Goal: Task Accomplishment & Management: Manage account settings

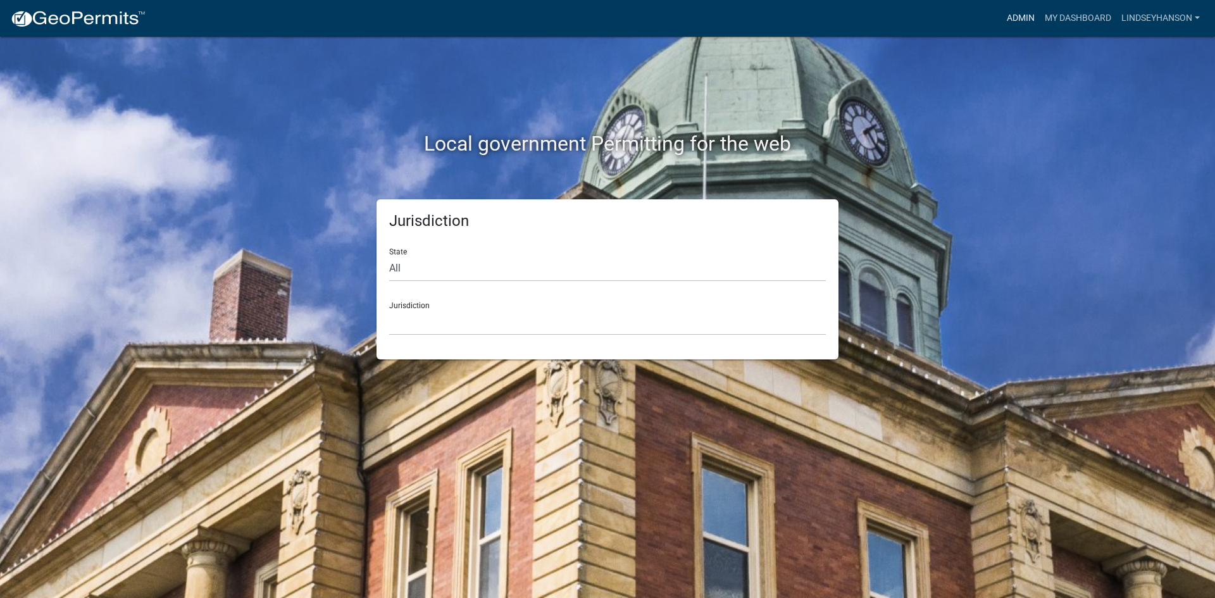
click at [1007, 13] on link "Admin" at bounding box center [1020, 18] width 38 height 24
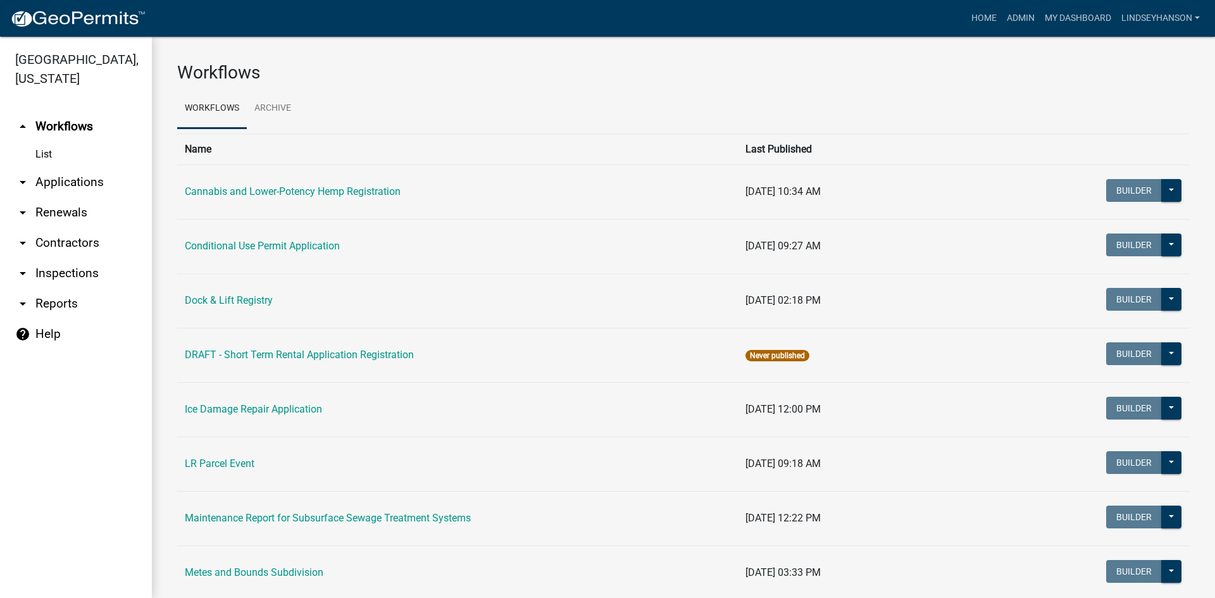
click at [73, 183] on link "arrow_drop_down Applications" at bounding box center [76, 182] width 152 height 30
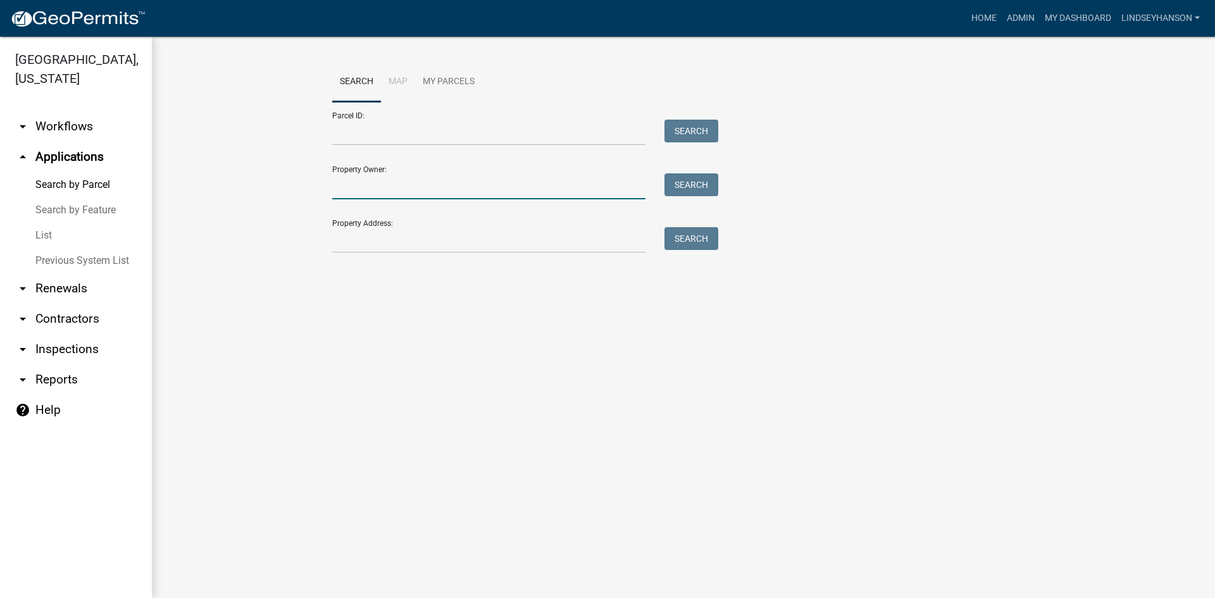
click at [385, 185] on input "Property Owner:" at bounding box center [488, 186] width 313 height 26
click at [355, 237] on input "Property Address:" at bounding box center [488, 240] width 313 height 26
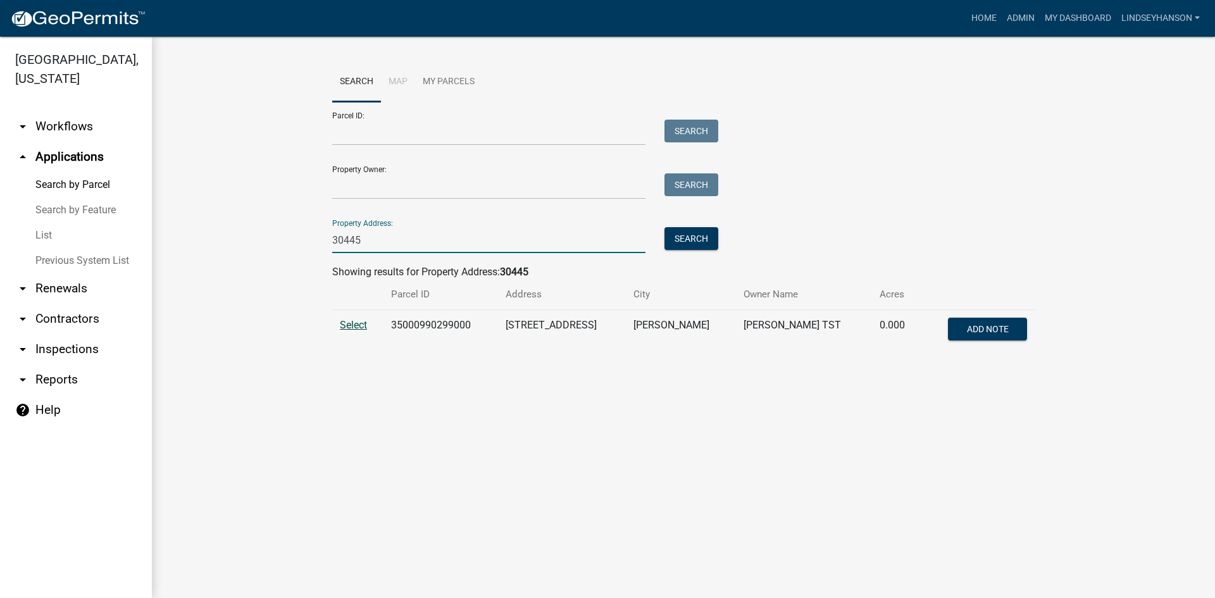
type input "30445"
click at [347, 323] on span "Select" at bounding box center [353, 325] width 27 height 12
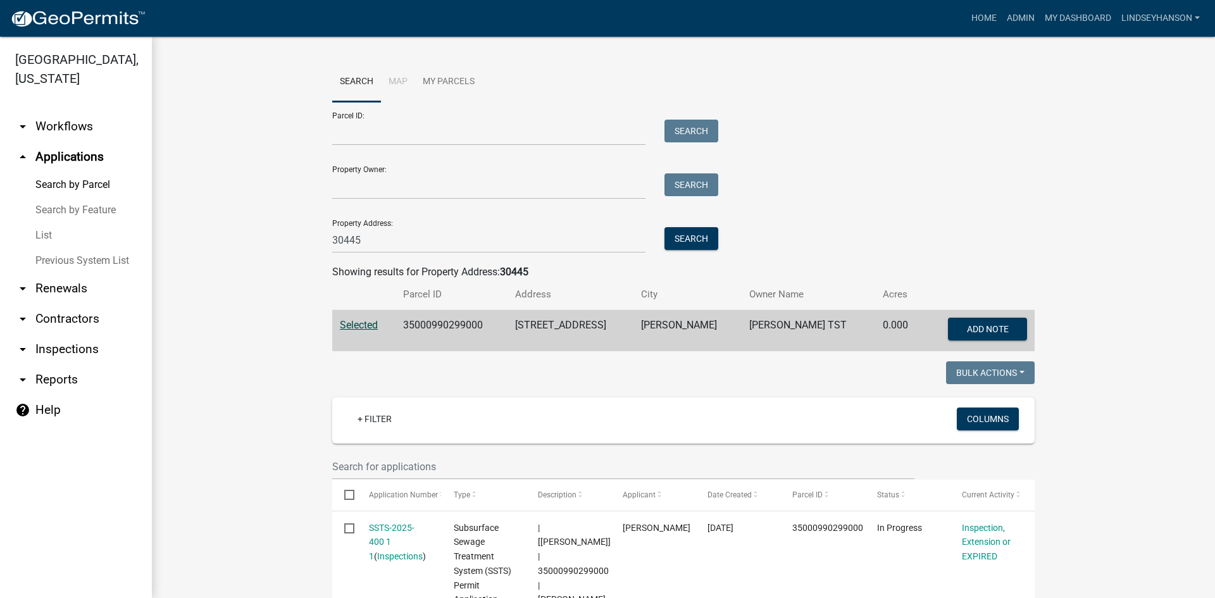
click at [359, 331] on span "Selected" at bounding box center [359, 325] width 38 height 12
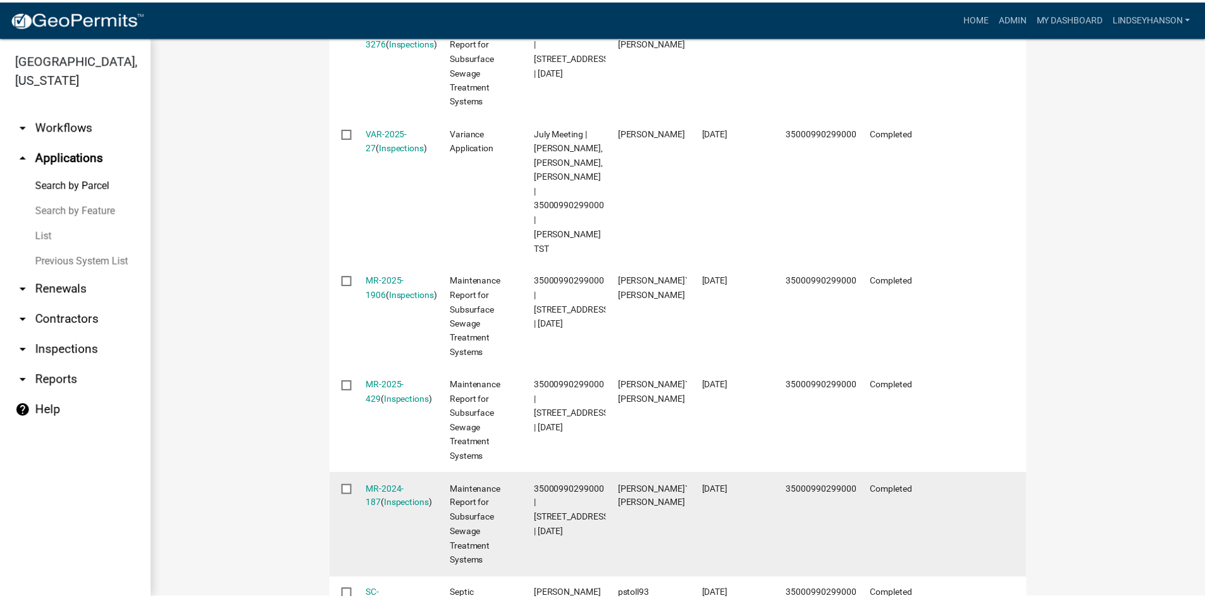
scroll to position [569, 0]
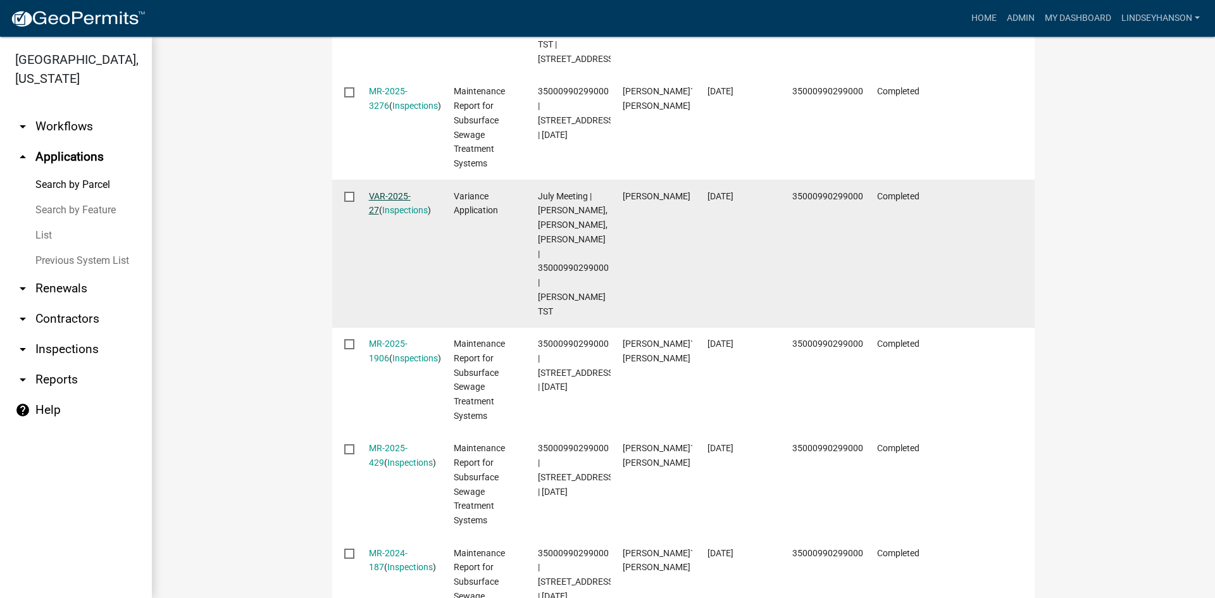
click at [387, 191] on link "VAR-2025-27" at bounding box center [390, 203] width 42 height 25
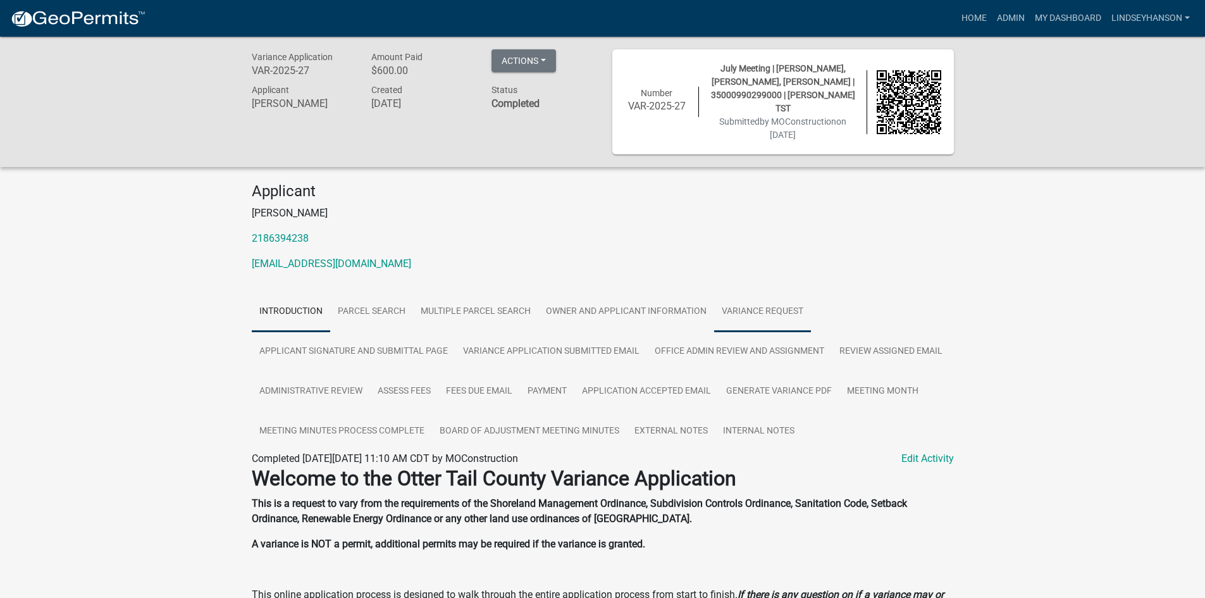
scroll to position [63, 0]
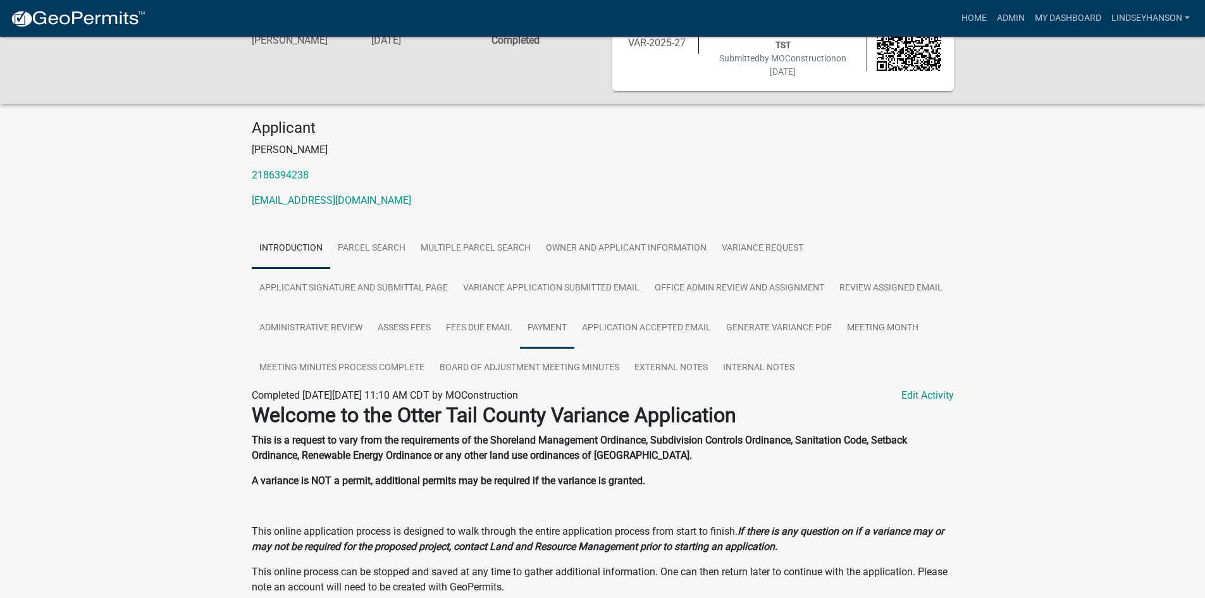
click at [548, 308] on link "Payment" at bounding box center [547, 328] width 54 height 40
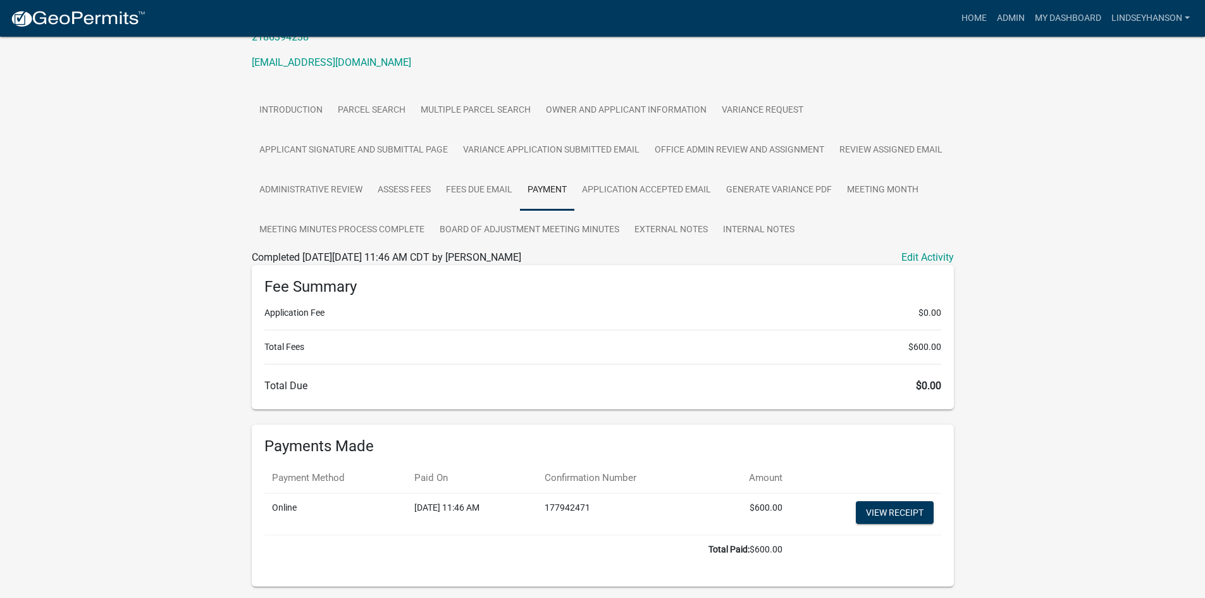
scroll to position [230, 0]
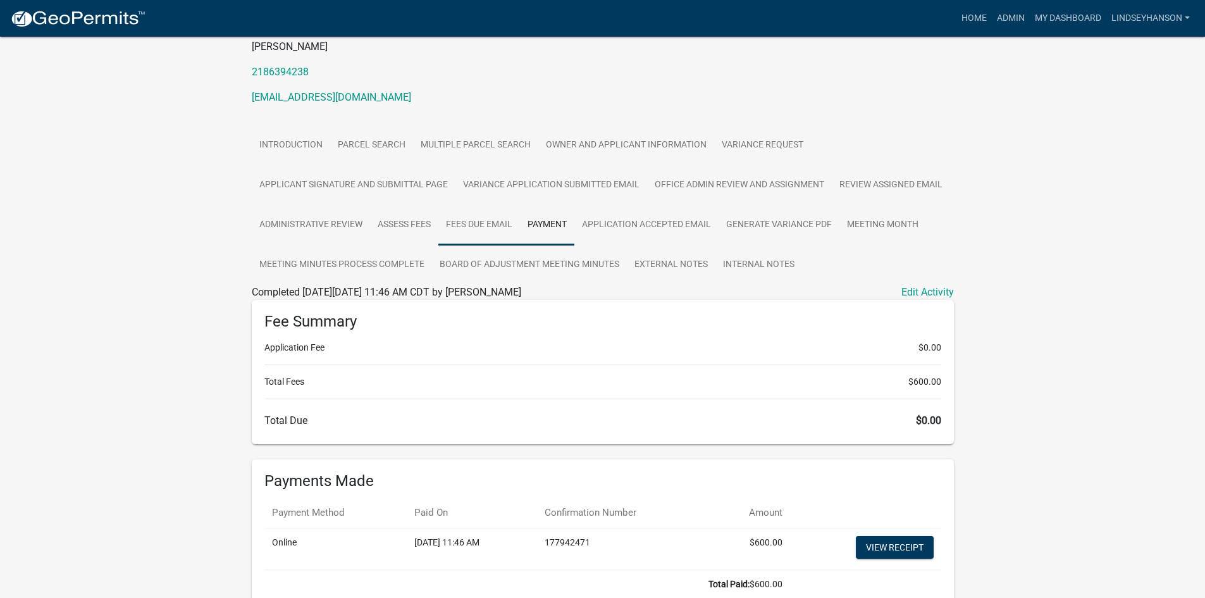
click at [477, 214] on link "Fees Due Email" at bounding box center [479, 225] width 82 height 40
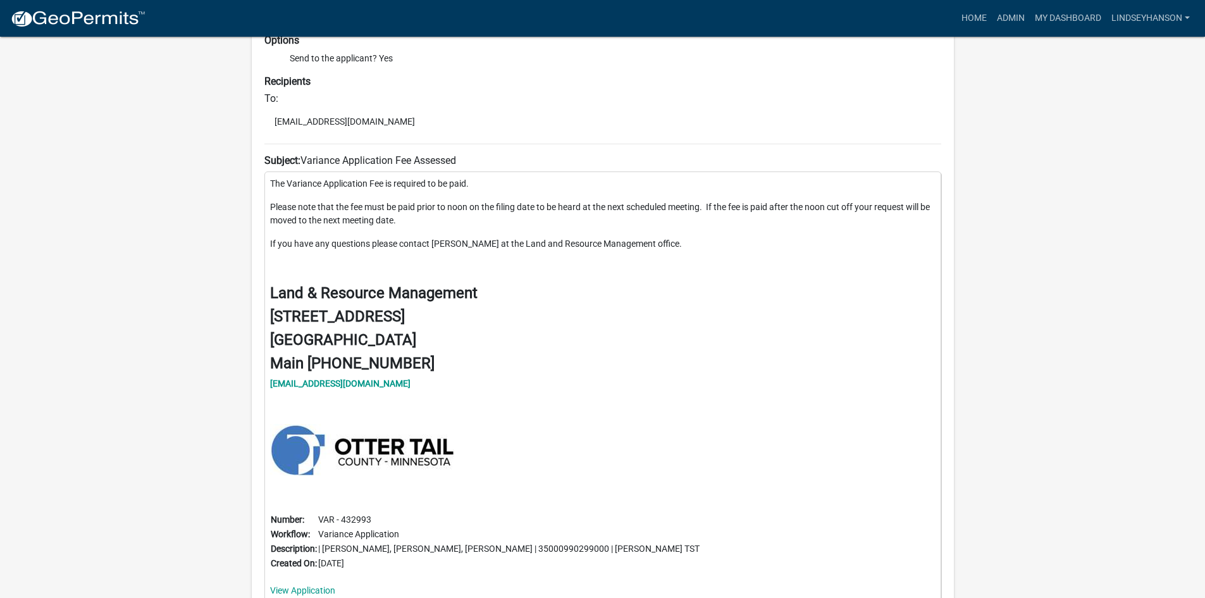
scroll to position [583, 0]
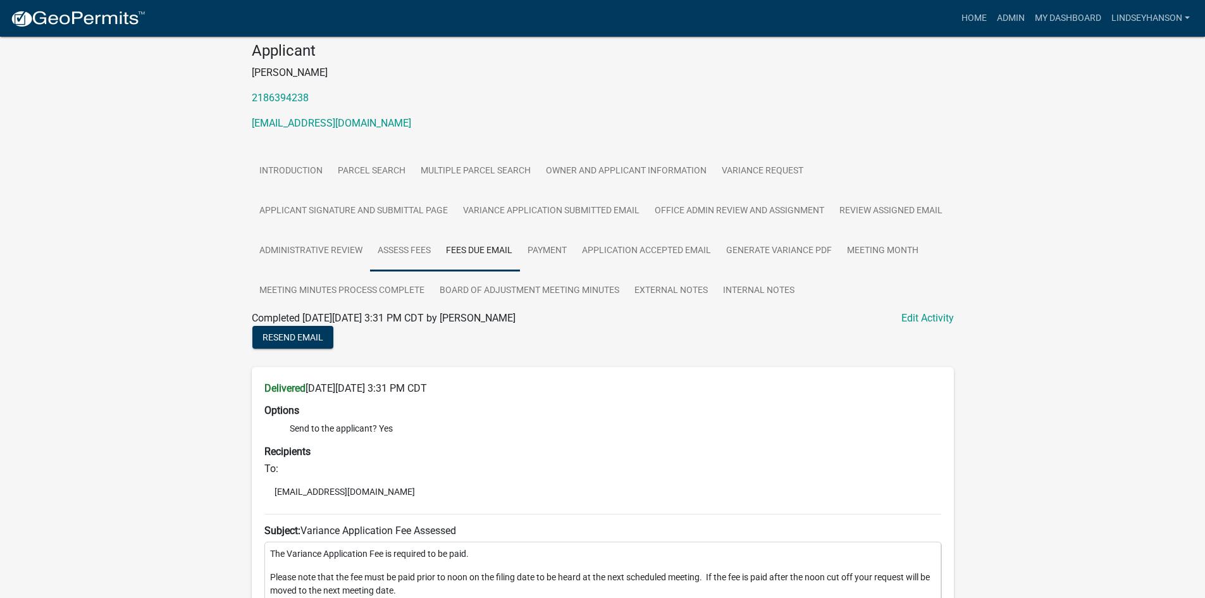
click at [399, 233] on link "Assess Fees" at bounding box center [404, 251] width 68 height 40
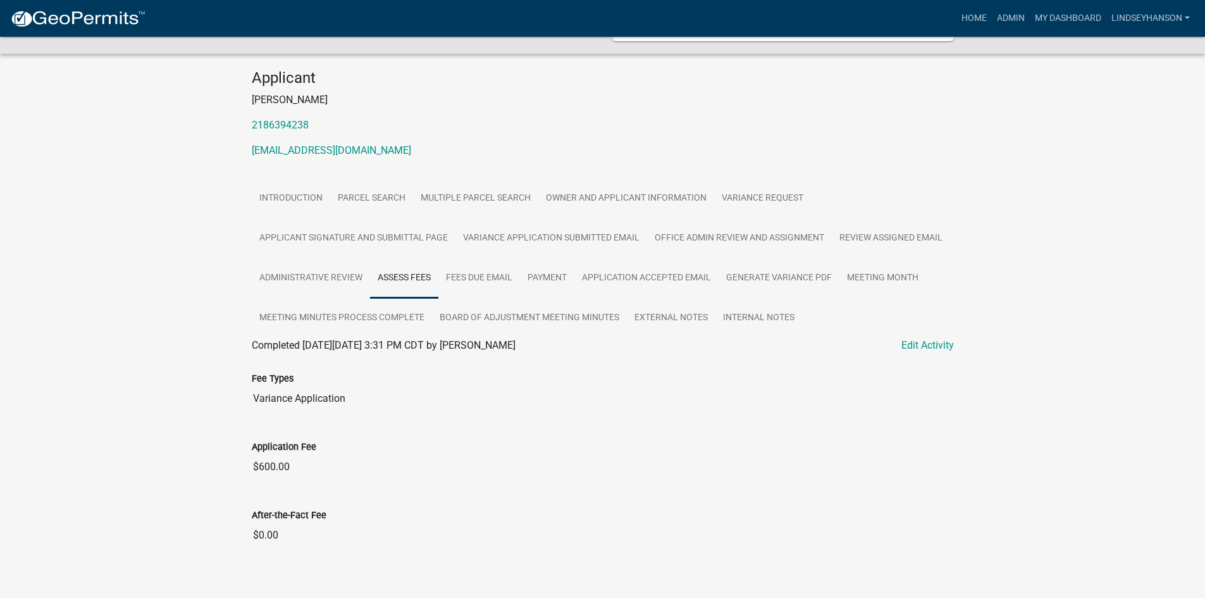
scroll to position [0, 0]
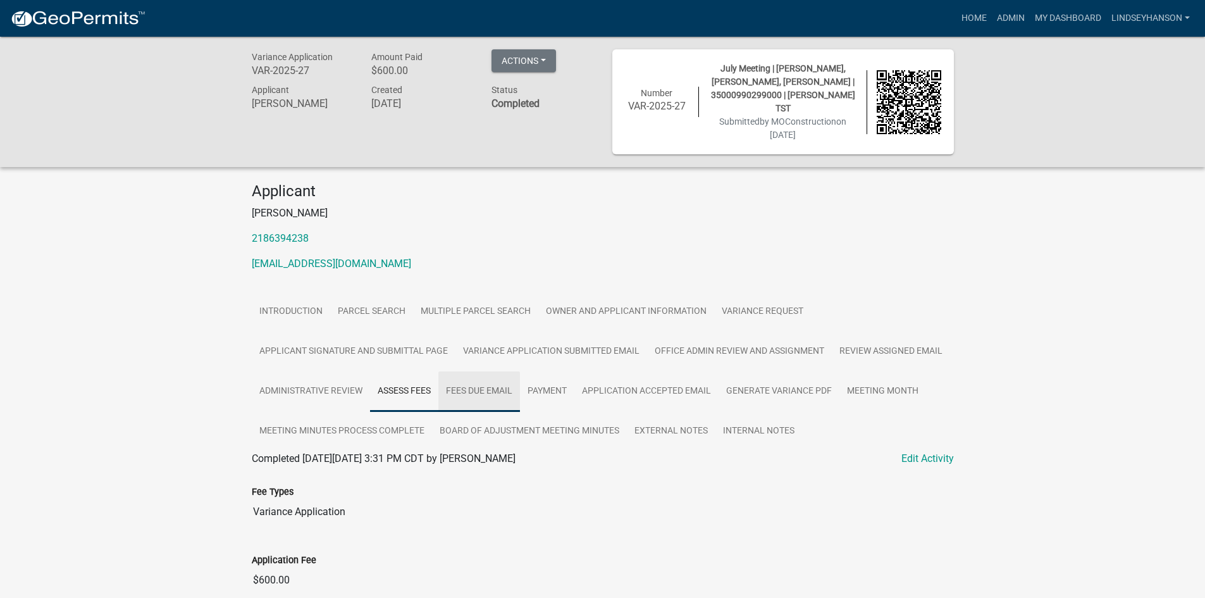
click at [488, 383] on link "Fees Due Email" at bounding box center [479, 391] width 82 height 40
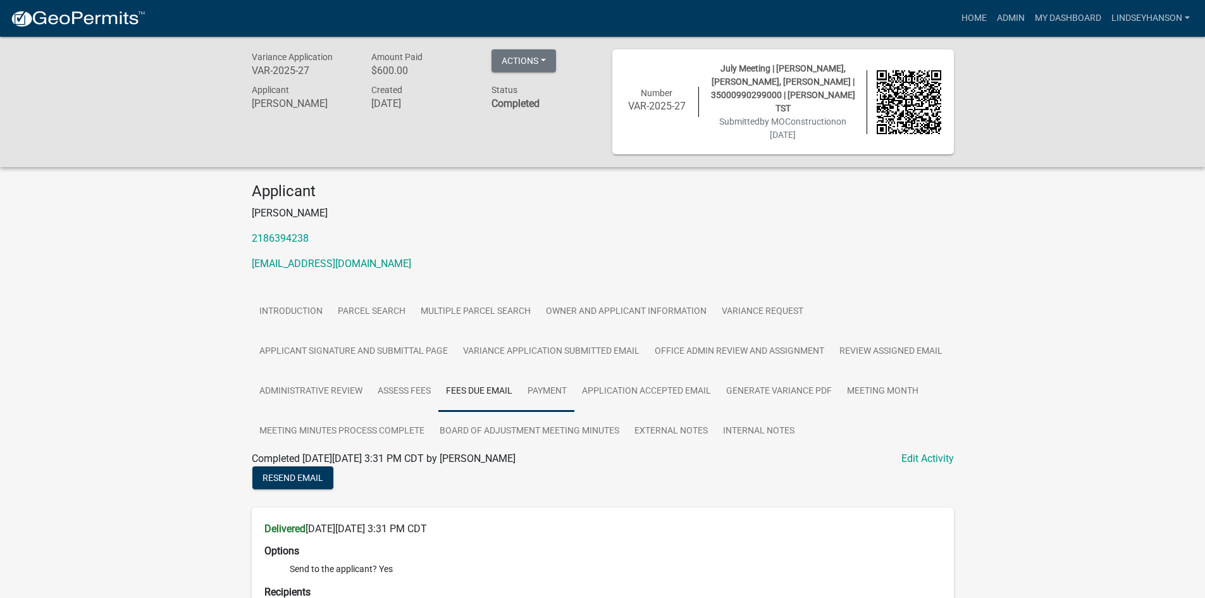
click at [542, 380] on link "Payment" at bounding box center [547, 391] width 54 height 40
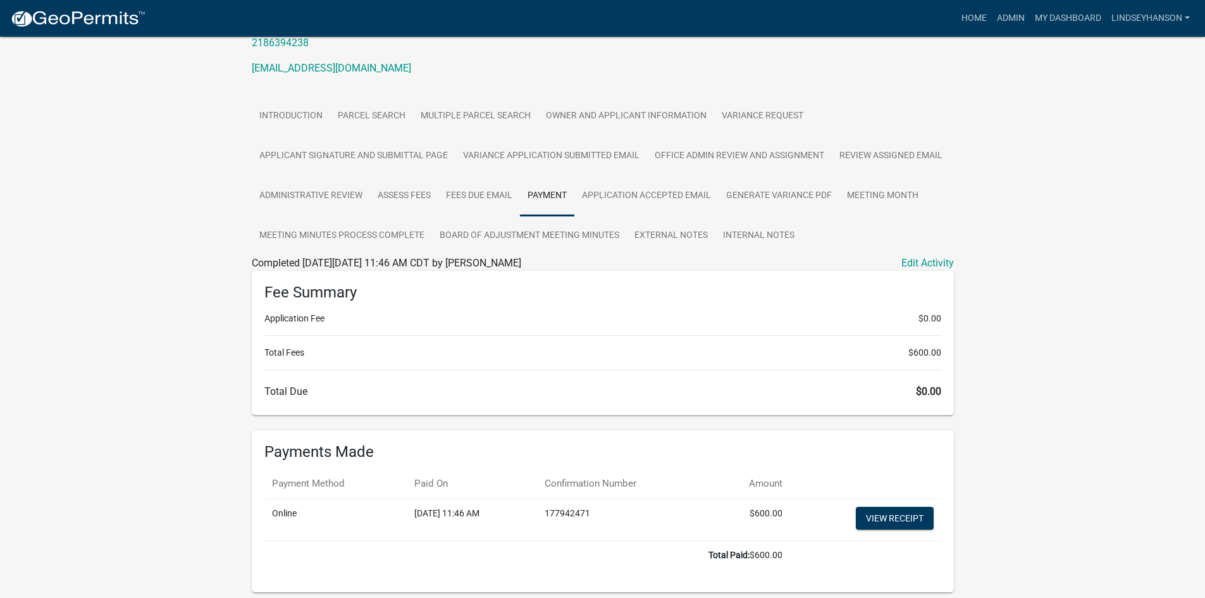
scroll to position [230, 0]
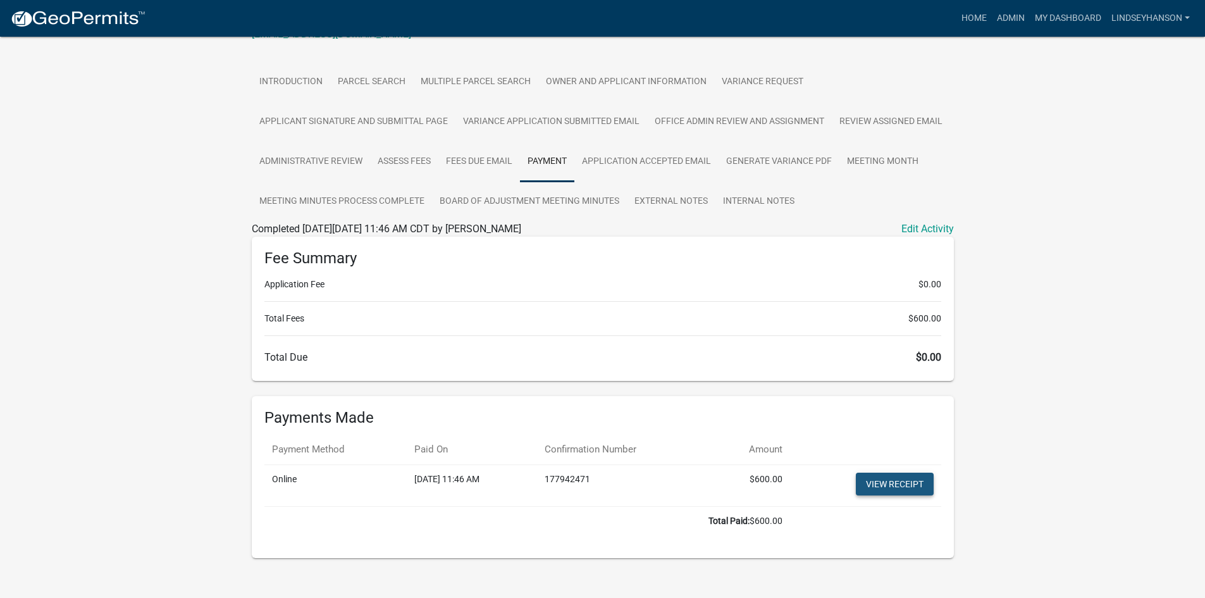
click at [892, 473] on link "View receipt" at bounding box center [895, 484] width 78 height 23
